Goal: Communication & Community: Answer question/provide support

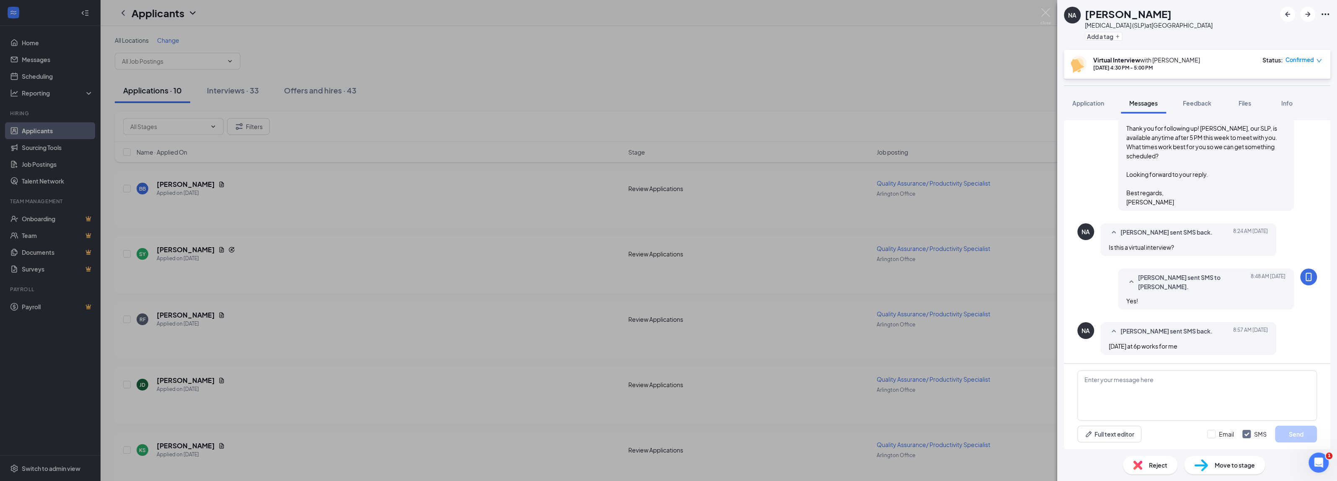
scroll to position [639, 0]
drag, startPoint x: 1108, startPoint y: 329, endPoint x: 1187, endPoint y: 348, distance: 81.4
click at [1187, 348] on div "[PERSON_NAME] sent SMS back. [DATE] 8:57 AM [DATE] at 6p works for me" at bounding box center [1188, 338] width 176 height 33
copy div "[PERSON_NAME] sent SMS back. [DATE] 8:57 AM [DATE] at 6p works for me"
click at [1105, 397] on textarea at bounding box center [1197, 395] width 240 height 50
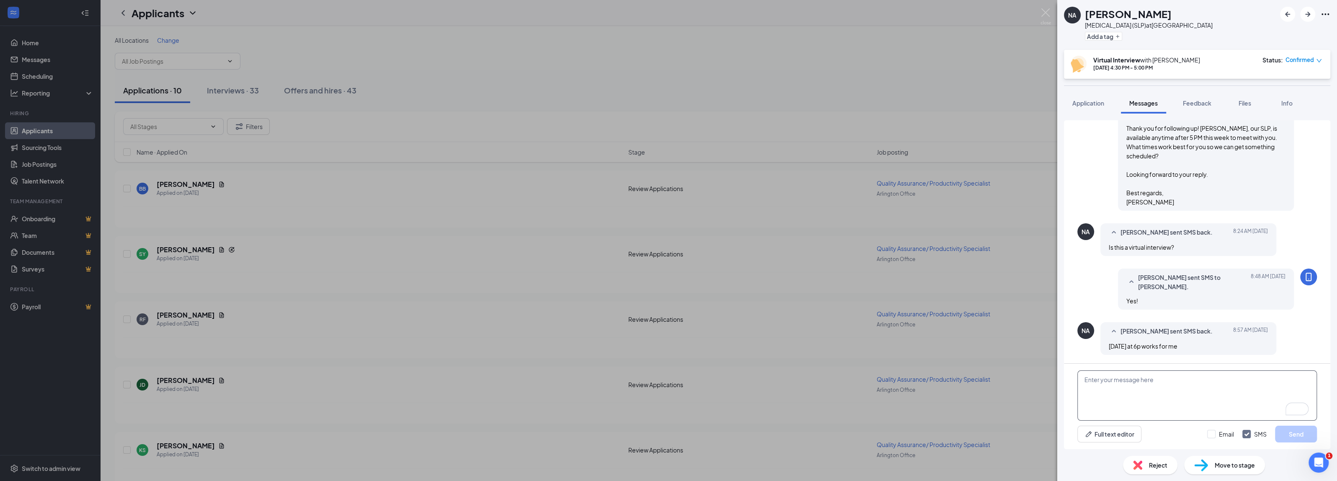
paste textarea "Hi [PERSON_NAME], unfortunately I’m not able to do 6 p.m. [DATE], but I can [DA…"
drag, startPoint x: 1157, startPoint y: 379, endPoint x: 1150, endPoint y: 379, distance: 7.6
click at [1150, 379] on textarea "Hi [PERSON_NAME], unfortunately I’m not able to do 6 p.m. [DATE], but I can [DA…" at bounding box center [1197, 395] width 240 height 50
type textarea "Hi [PERSON_NAME], unfortunately [PERSON_NAME] not able to do 6 p.m. [DATE], but…"
click at [1220, 431] on input "Email" at bounding box center [1220, 434] width 27 height 8
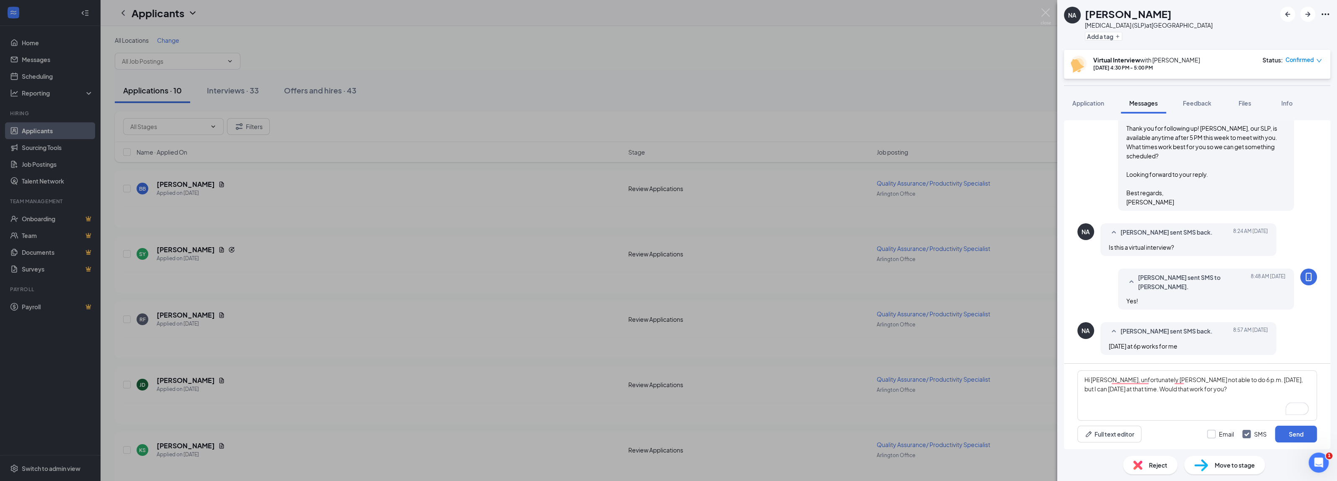
checkbox input "true"
click at [1263, 378] on textarea "Hi [PERSON_NAME], unfortunately [PERSON_NAME] not able to do 6 p.m. [DATE], but…" at bounding box center [1197, 395] width 240 height 50
type textarea "Hi [PERSON_NAME], unfortunately [PERSON_NAME] not able to do 6 p.m. [DATE], but…"
click at [1292, 437] on button "Send" at bounding box center [1296, 434] width 42 height 17
